Goal: Check status: Check status

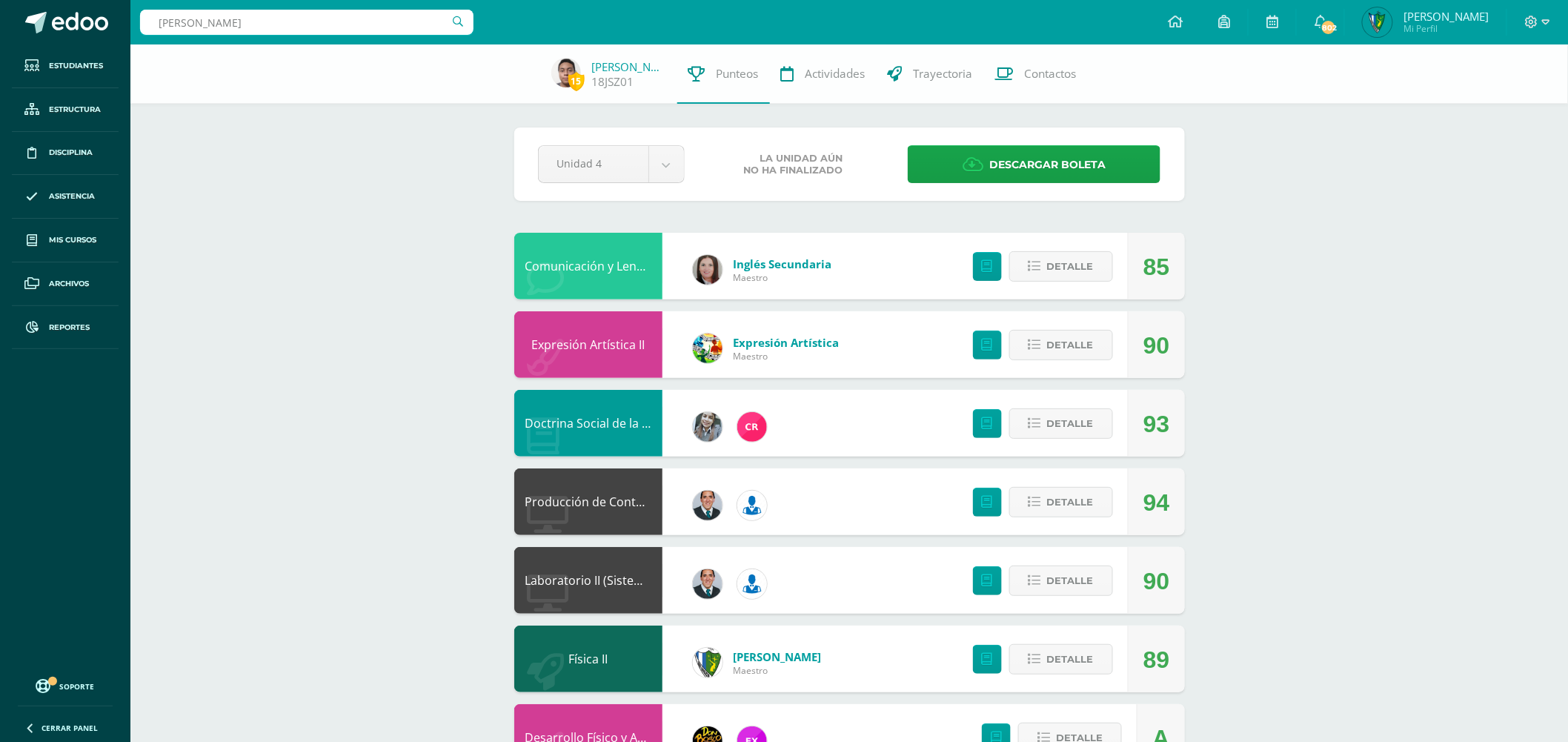
type input "[PERSON_NAME]"
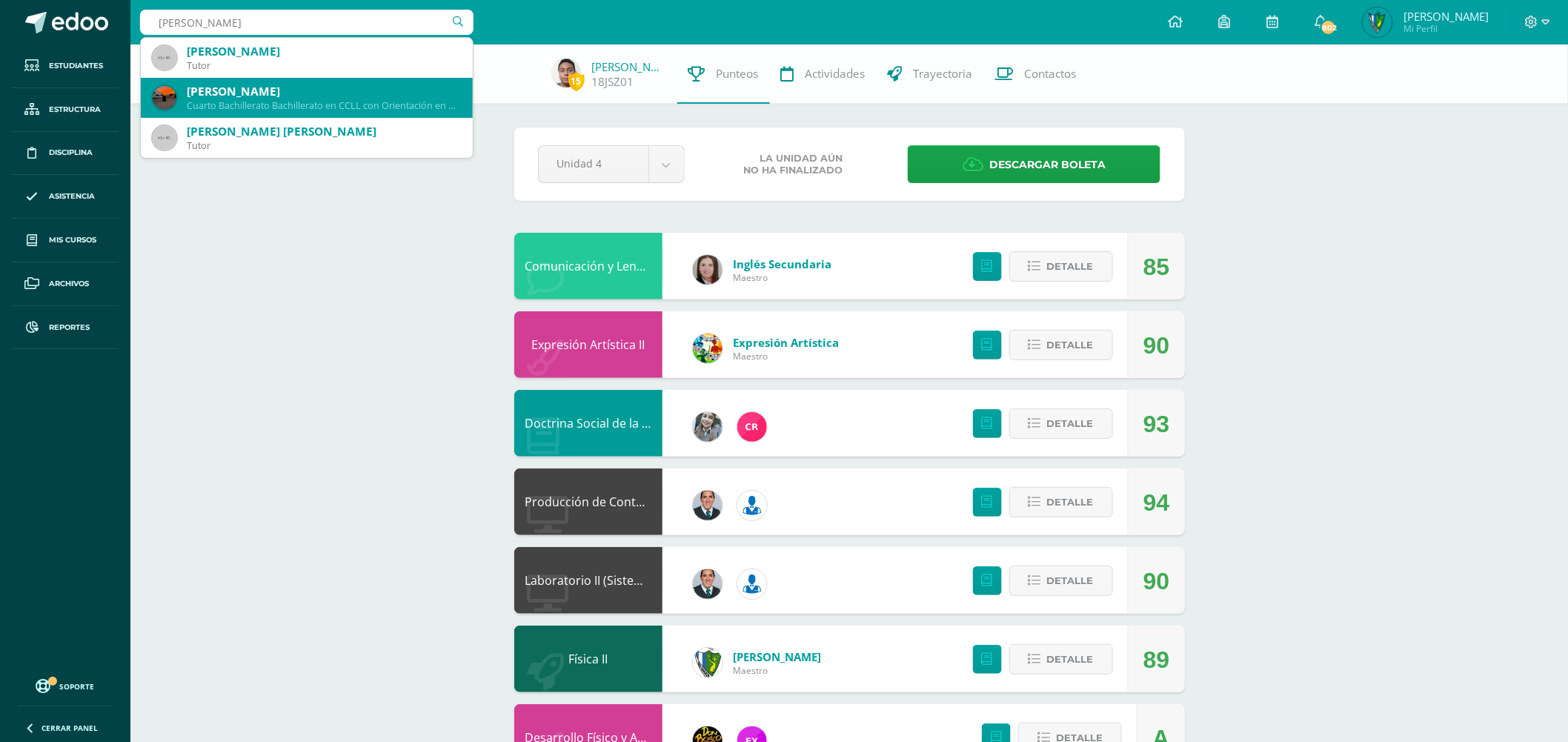
click at [334, 105] on div "Cuarto Bachillerato Bachillerato en CCLL con Orientación en Diseño Gráfico 2016…" at bounding box center [324, 105] width 274 height 13
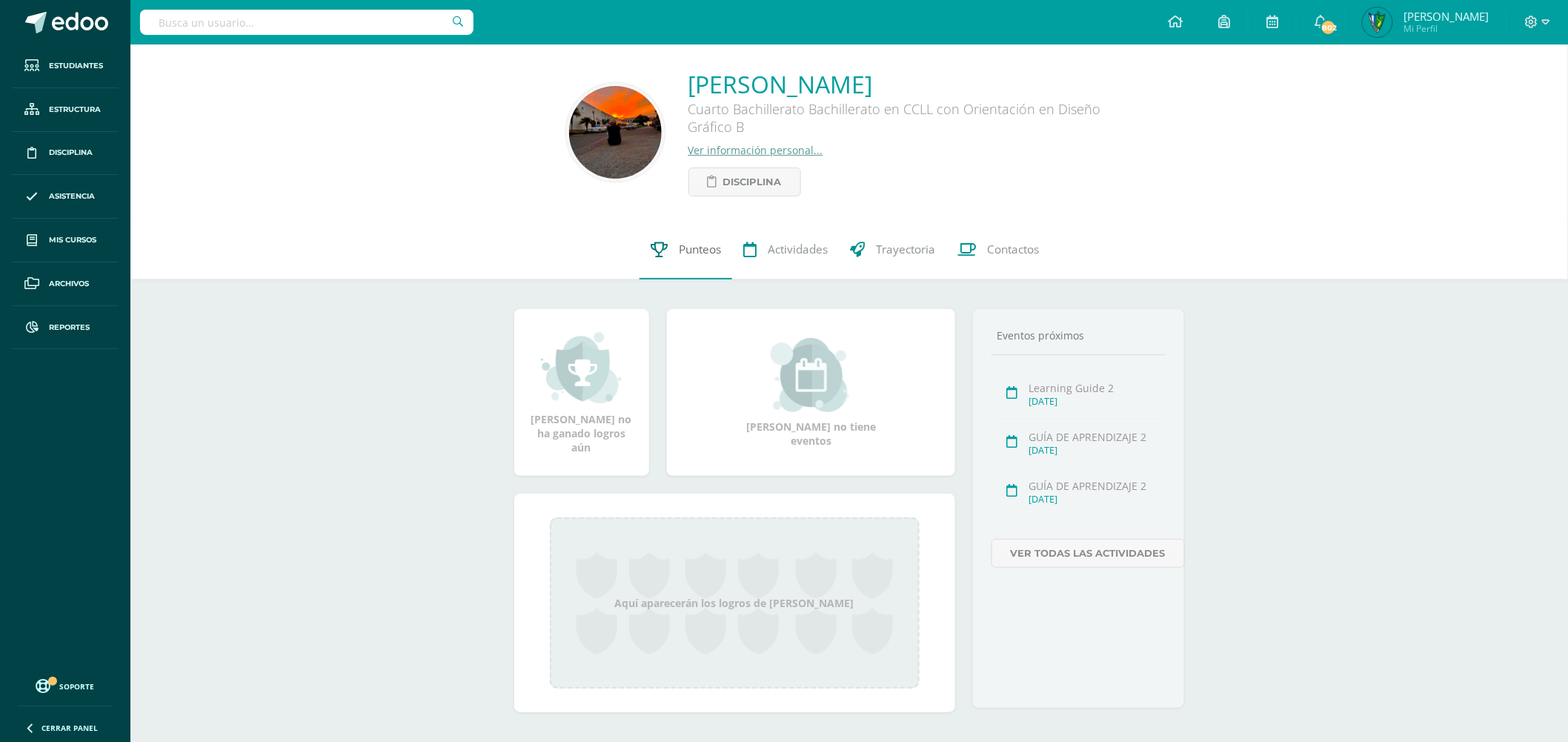
click at [705, 256] on span "Punteos" at bounding box center [699, 250] width 42 height 15
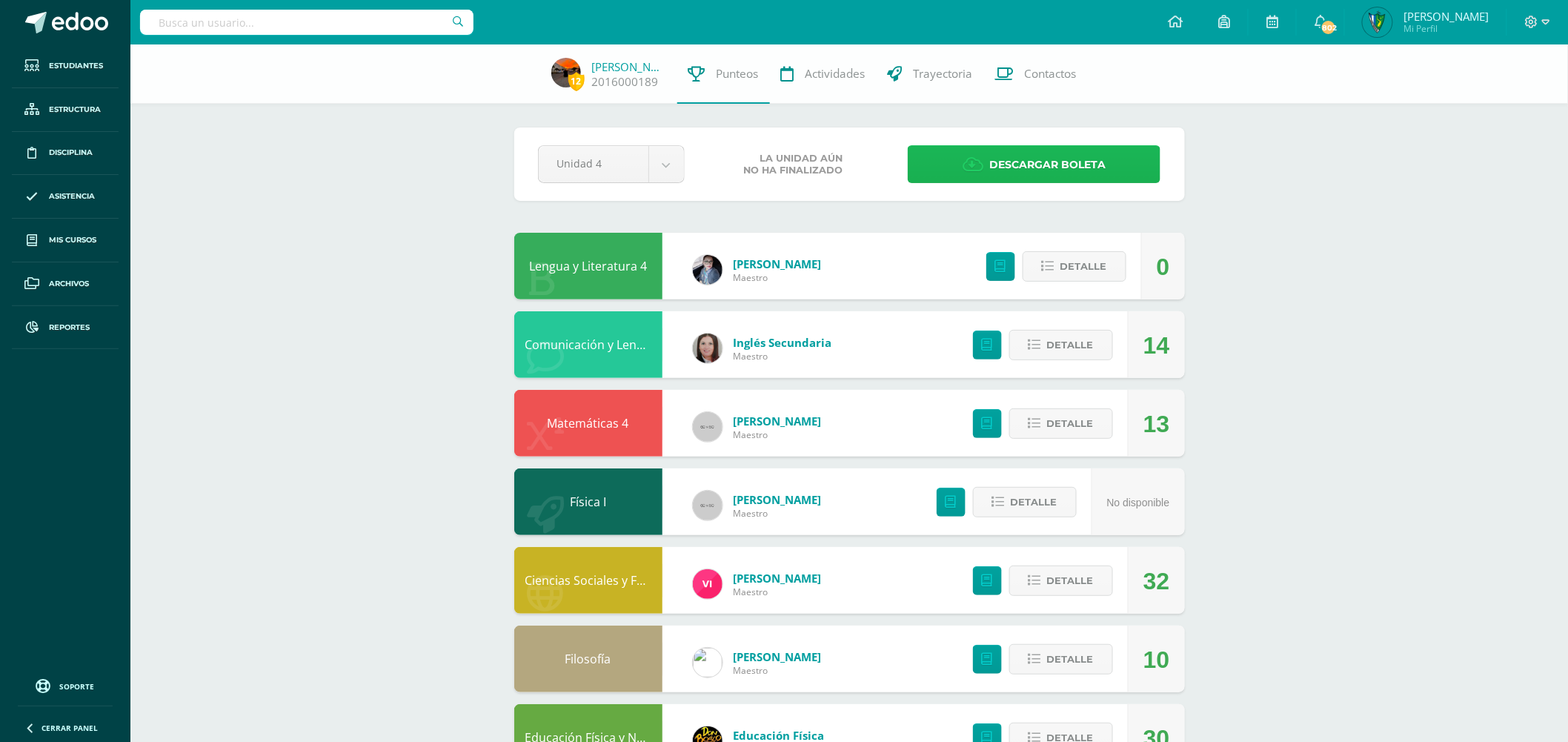
click at [1037, 165] on span "Descargar boleta" at bounding box center [1048, 165] width 116 height 37
